Goal: Task Accomplishment & Management: Use online tool/utility

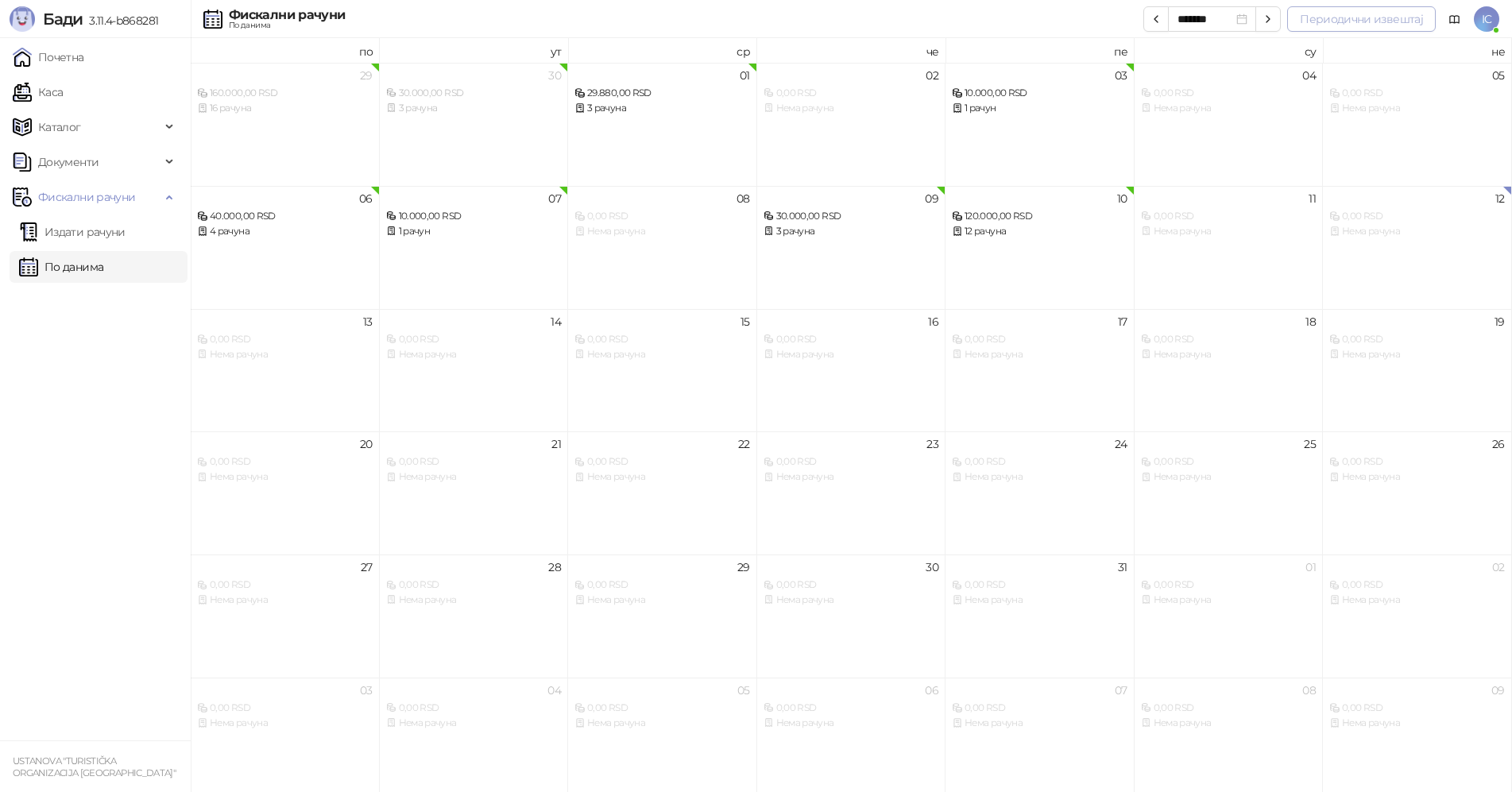
click at [1374, 17] on button "Периодични извештај" at bounding box center [1360, 19] width 148 height 25
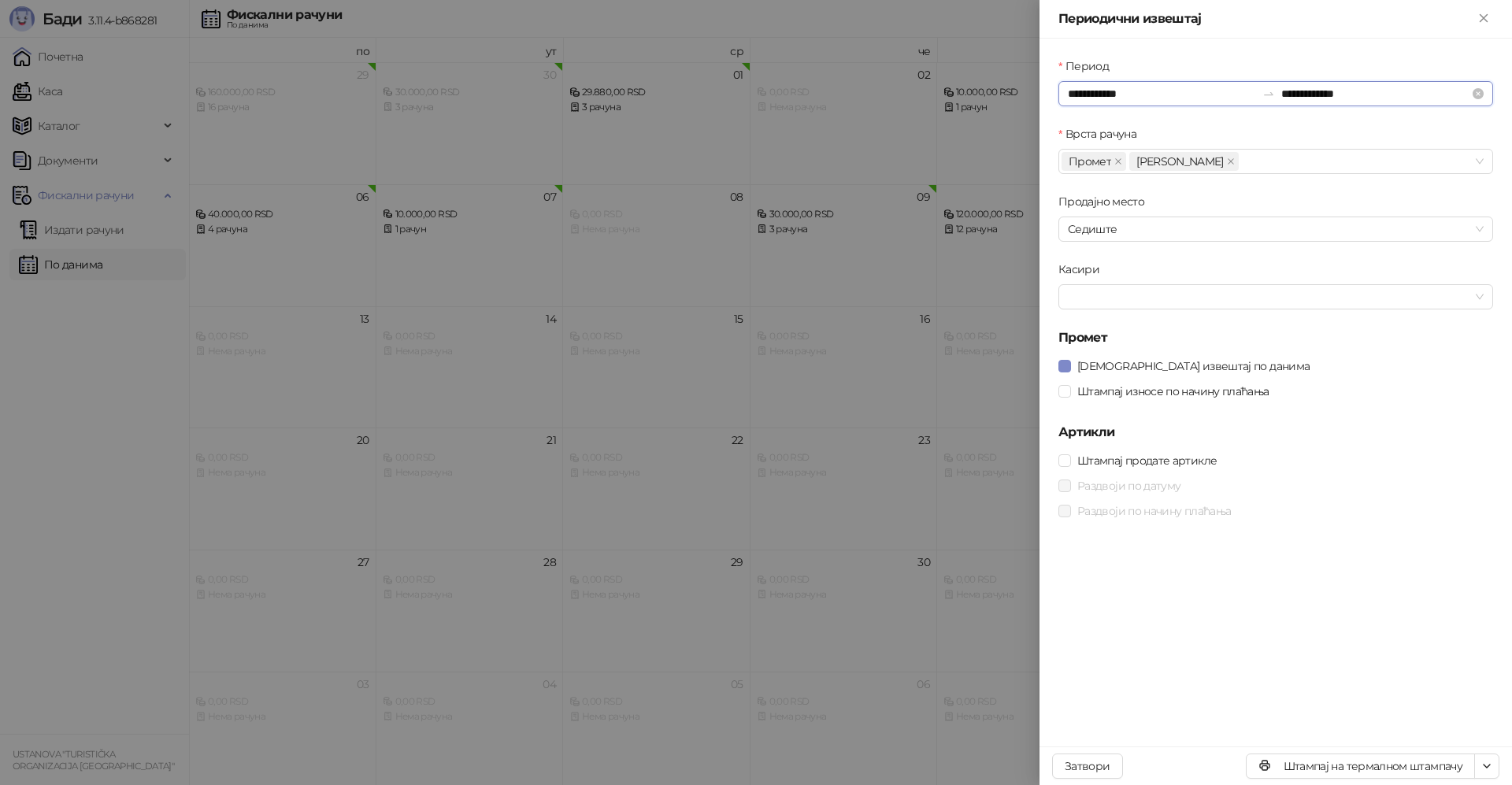
click at [1150, 93] on input "**********" at bounding box center [1162, 93] width 188 height 17
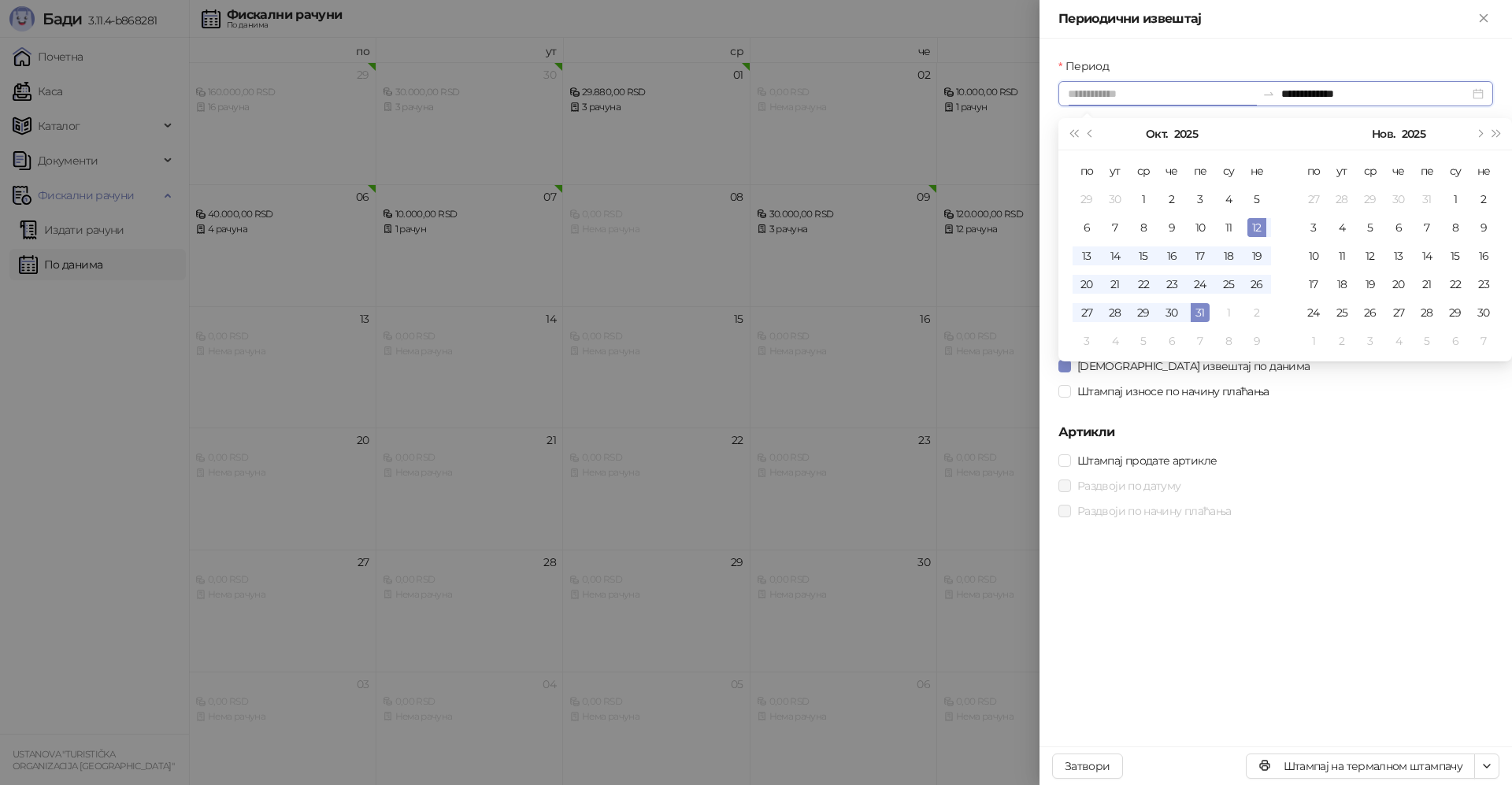
type input "**********"
click at [1259, 229] on div "12" at bounding box center [1257, 228] width 19 height 19
type input "**********"
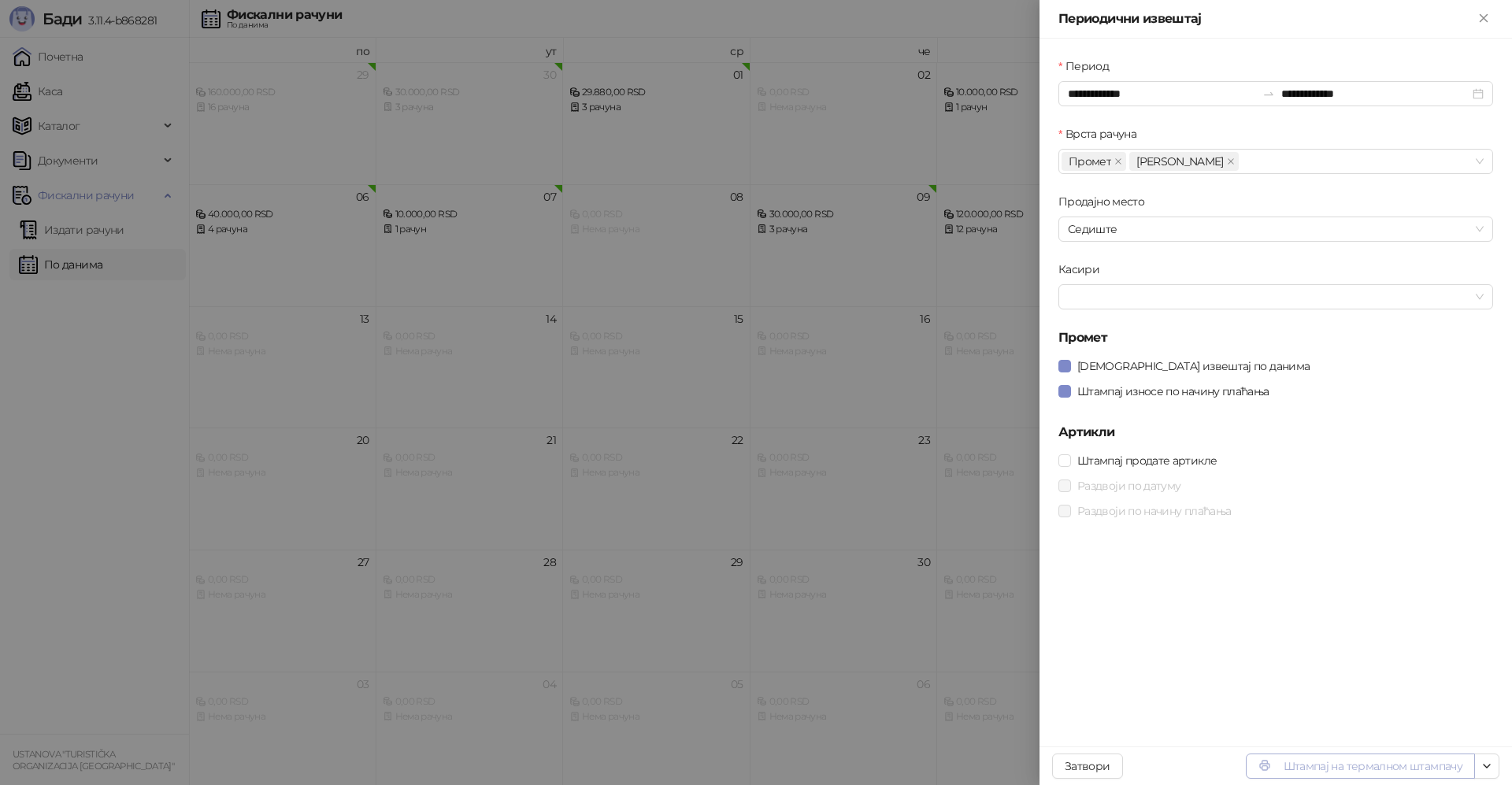
click at [1350, 769] on button "Штампај на термалном штампачу" at bounding box center [1361, 766] width 229 height 25
click at [1485, 20] on icon "Close" at bounding box center [1483, 17] width 7 height 7
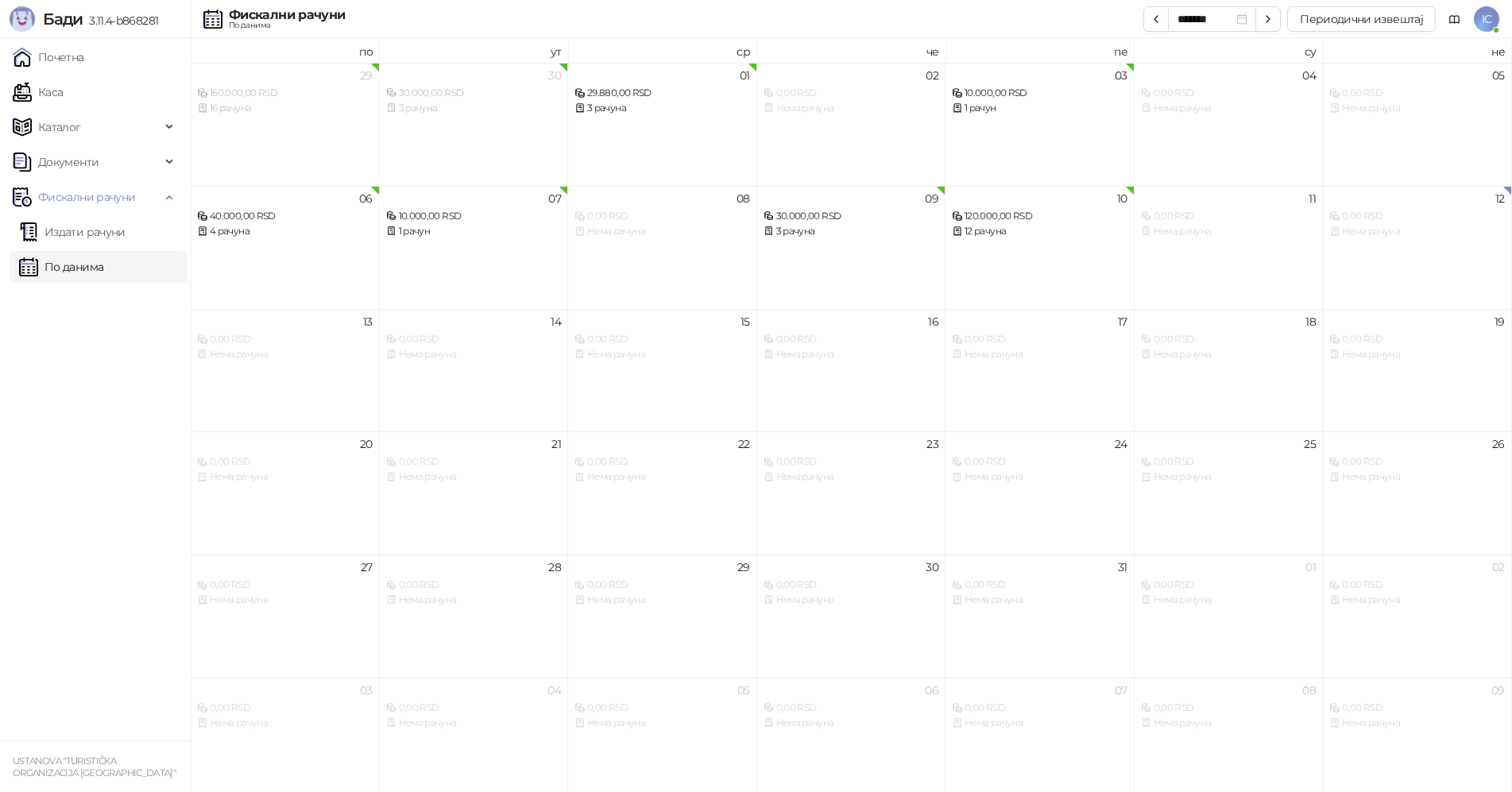
click at [80, 267] on link "По данима" at bounding box center [61, 266] width 84 height 32
click at [96, 239] on link "Издати рачуни" at bounding box center [72, 232] width 107 height 32
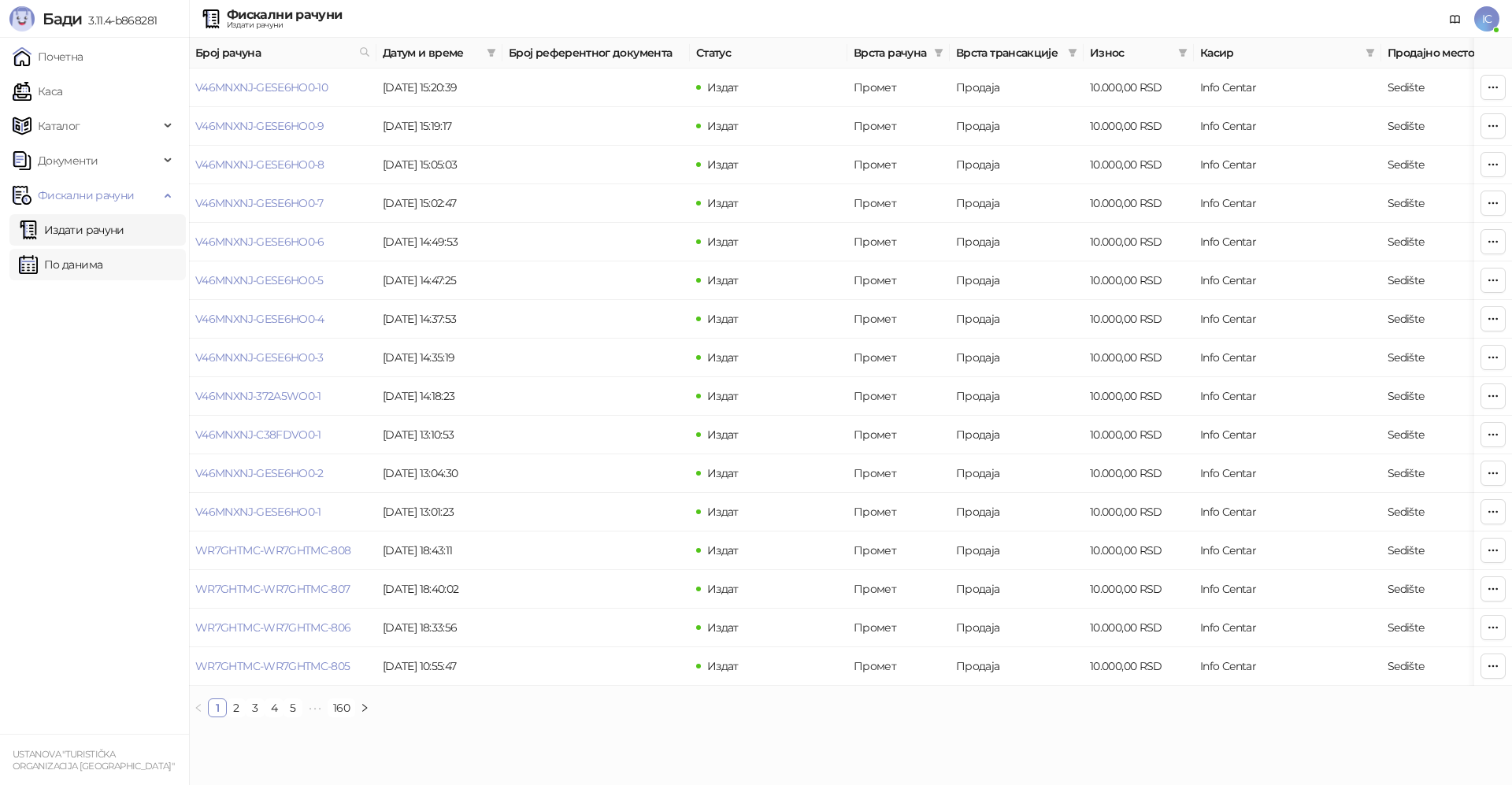
click at [56, 258] on link "По данима" at bounding box center [60, 264] width 84 height 32
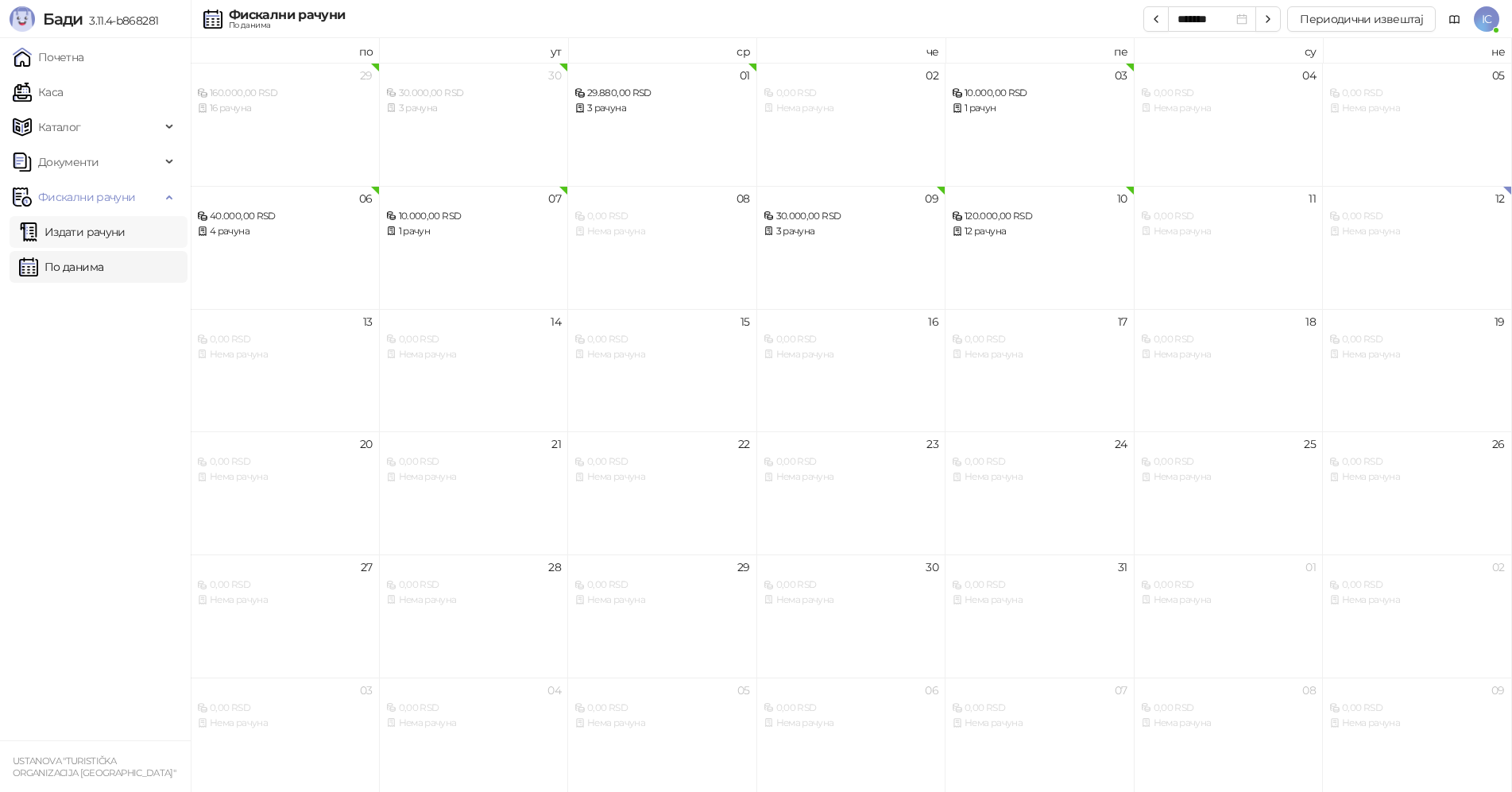
click at [112, 237] on link "Издати рачуни" at bounding box center [72, 232] width 107 height 32
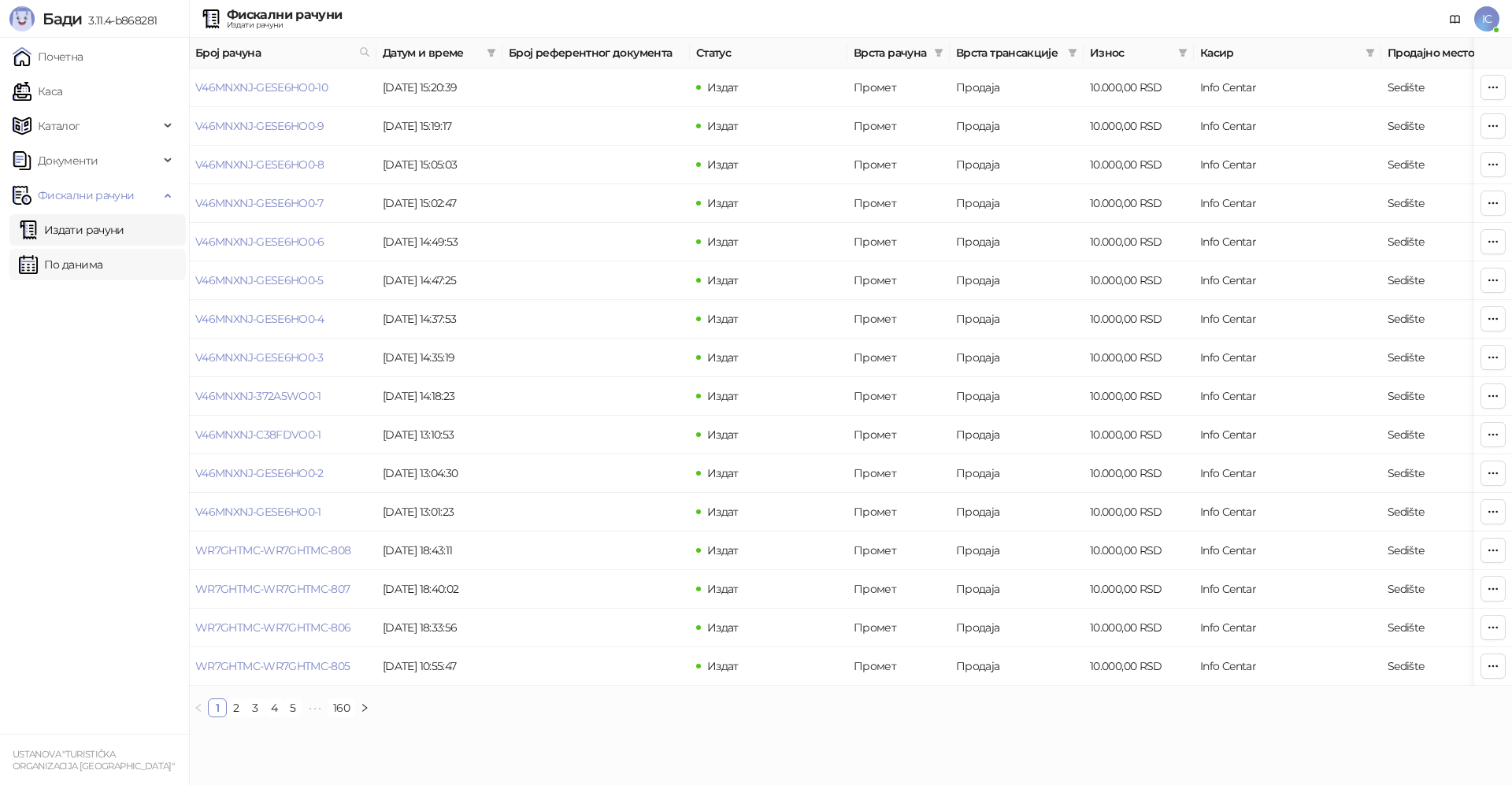
click at [81, 251] on link "По данима" at bounding box center [60, 264] width 84 height 32
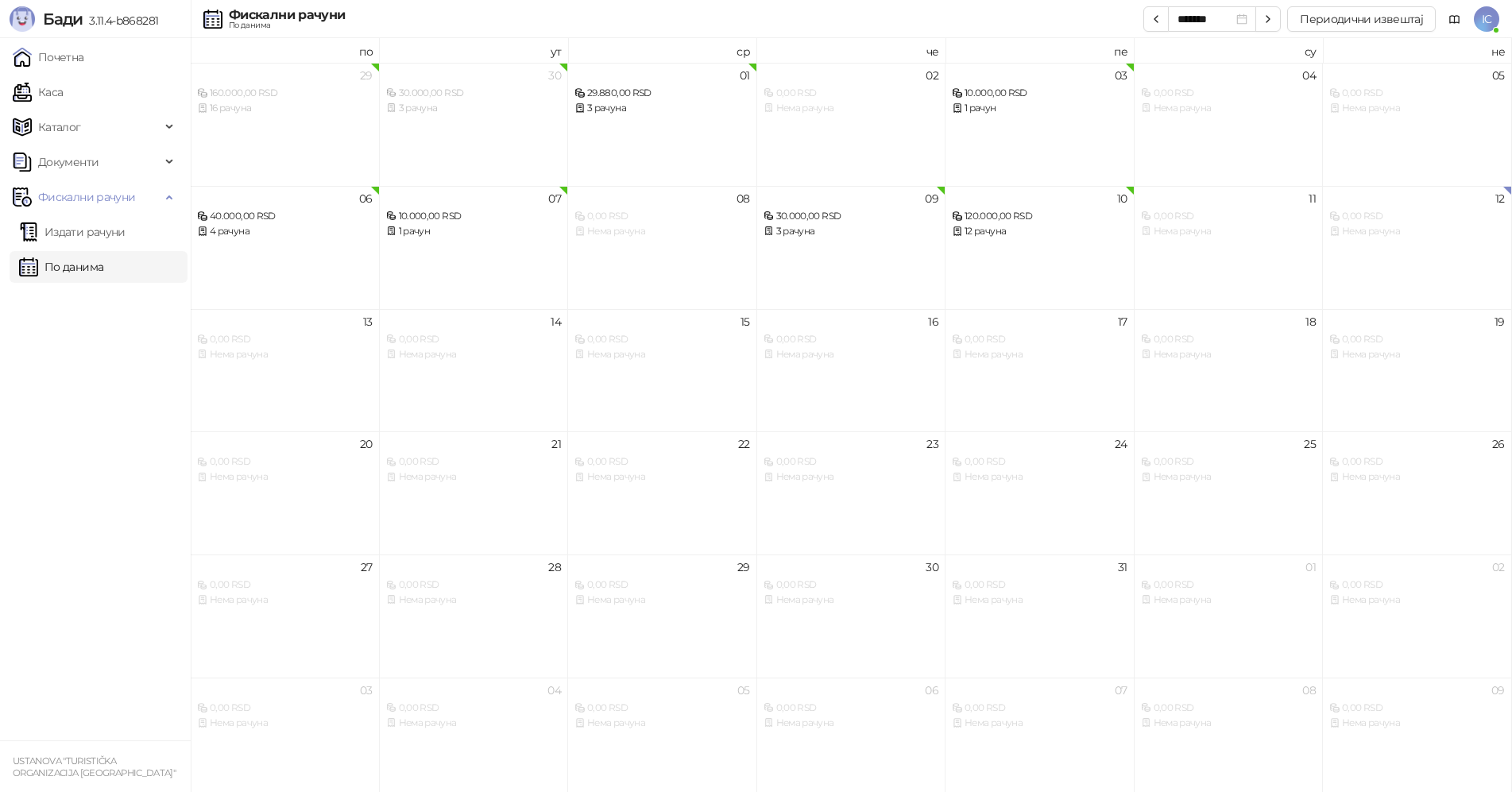
drag, startPoint x: 92, startPoint y: 225, endPoint x: 98, endPoint y: 271, distance: 46.4
click at [93, 225] on link "Издати рачуни" at bounding box center [72, 232] width 107 height 32
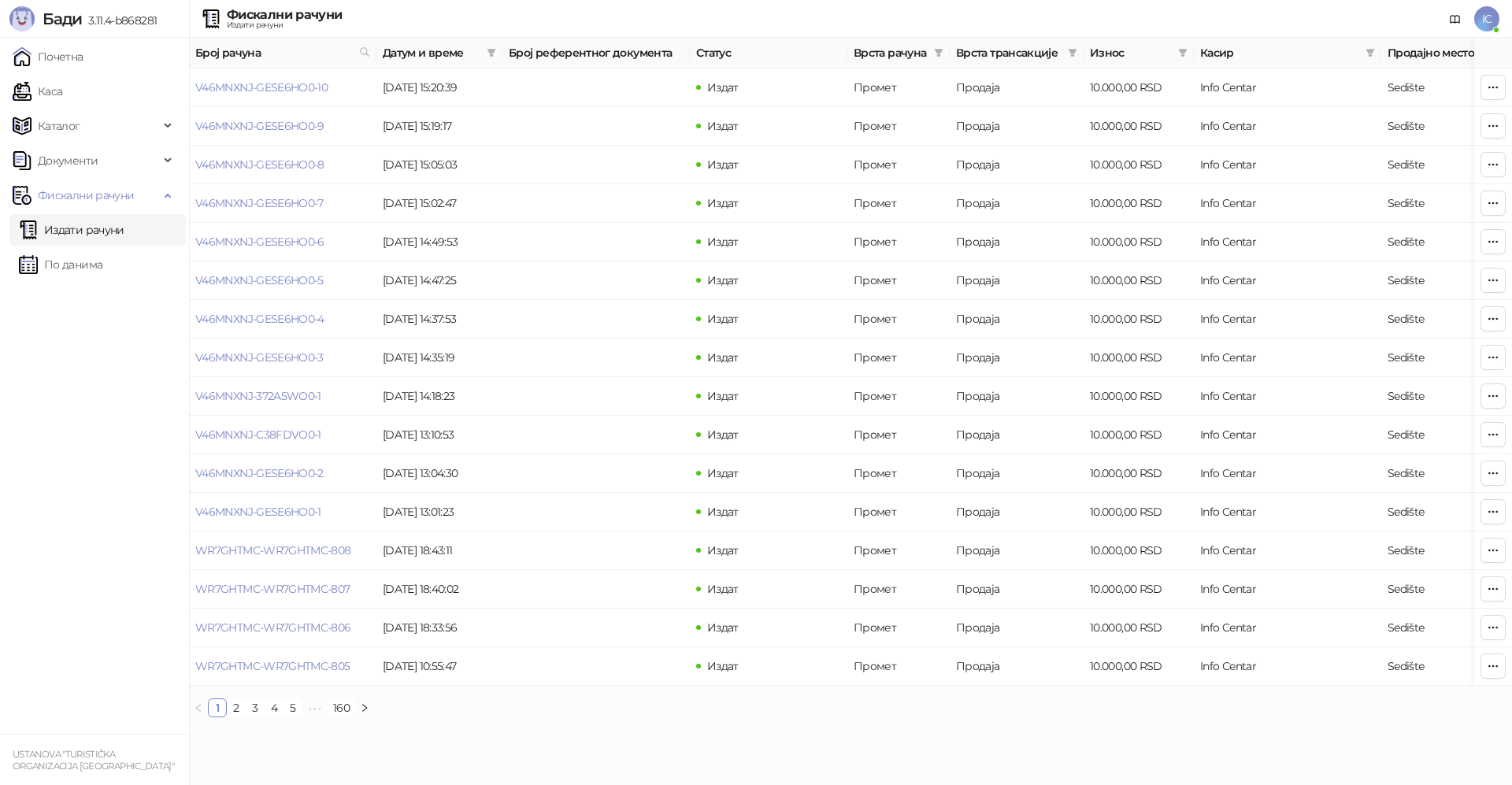
click at [93, 232] on link "Издати рачуни" at bounding box center [71, 230] width 106 height 32
click at [89, 261] on link "По данима" at bounding box center [60, 264] width 84 height 32
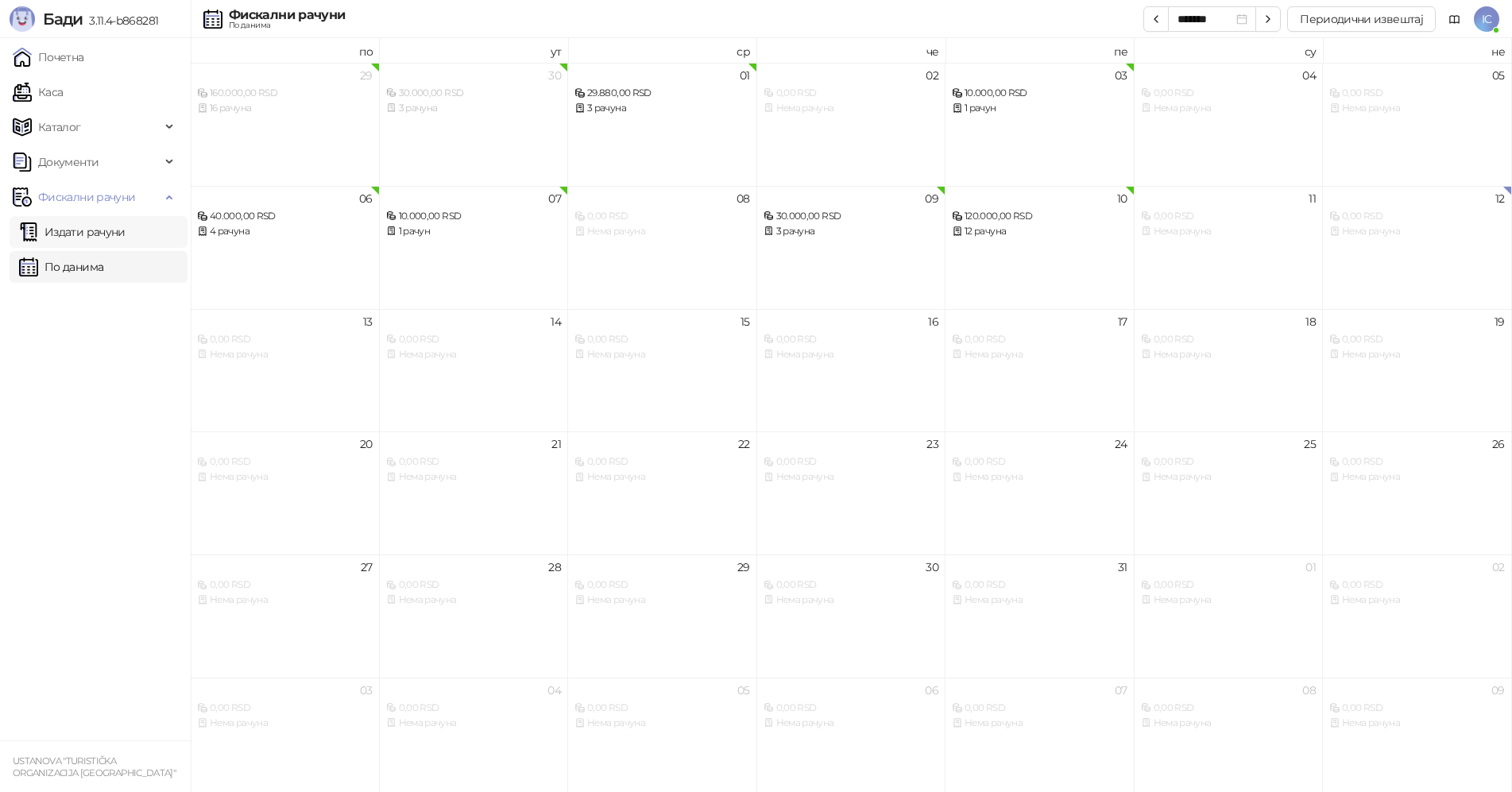
click at [102, 234] on link "Издати рачуни" at bounding box center [72, 232] width 107 height 32
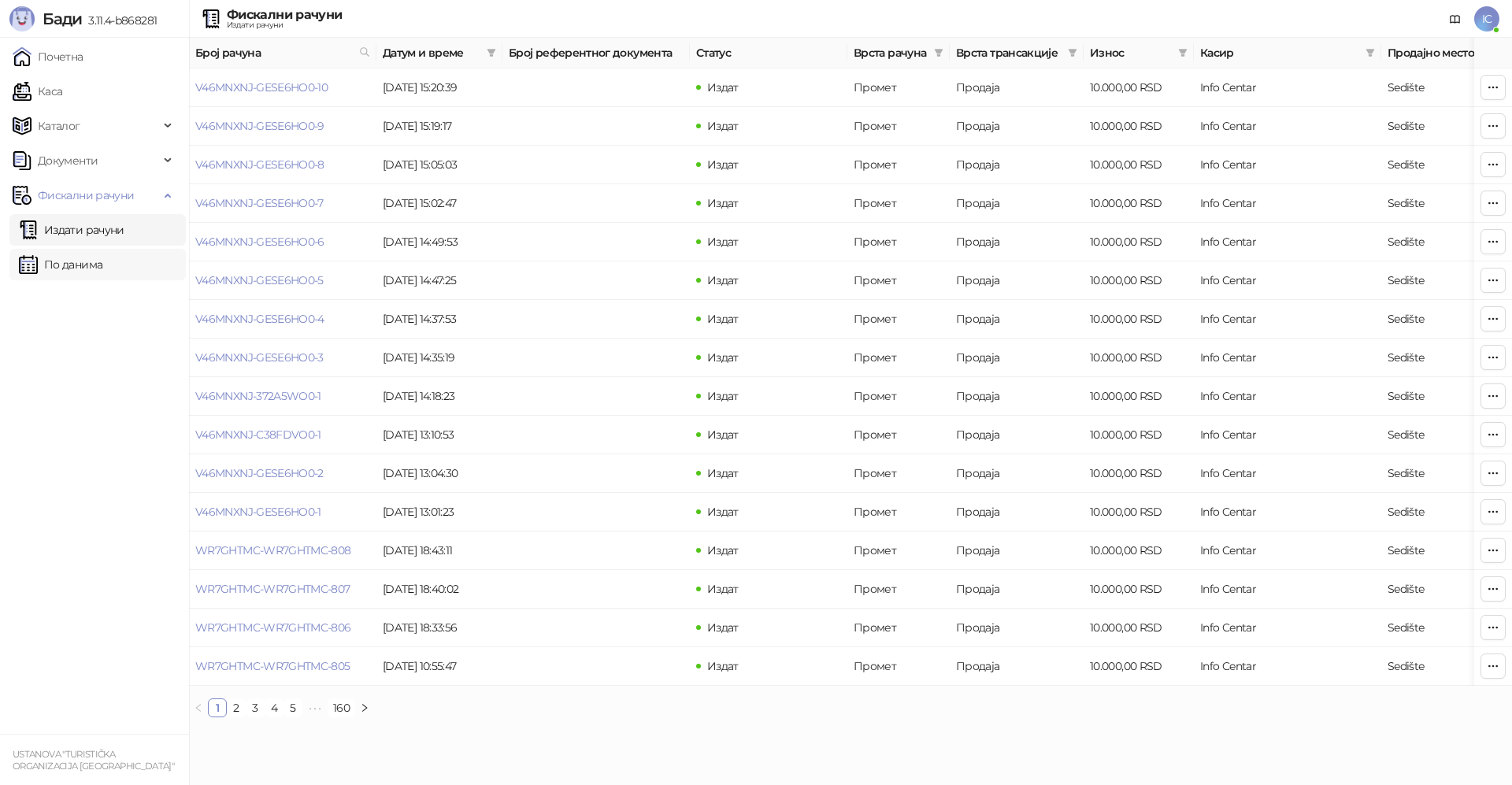
click at [84, 254] on link "По данима" at bounding box center [60, 264] width 84 height 32
